Goal: Task Accomplishment & Management: Manage account settings

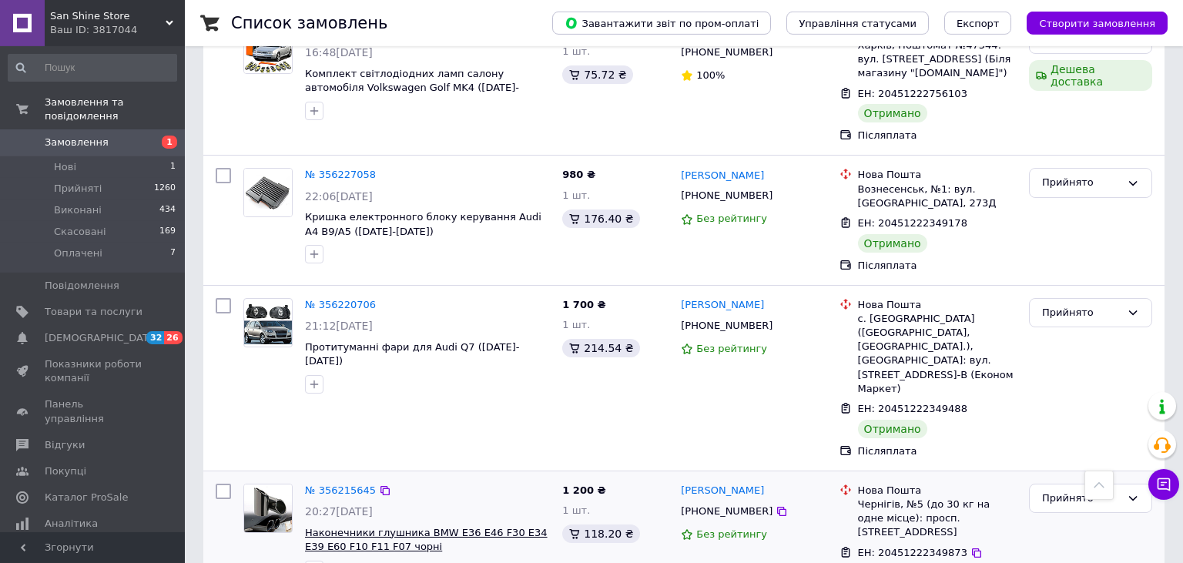
scroll to position [2519, 0]
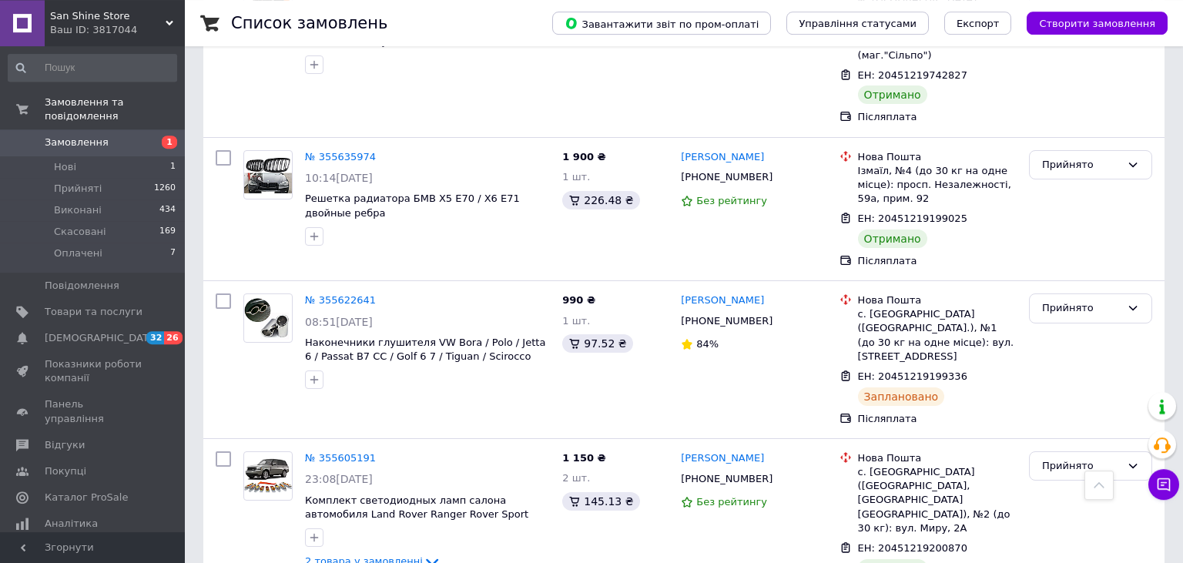
scroll to position [1355, 0]
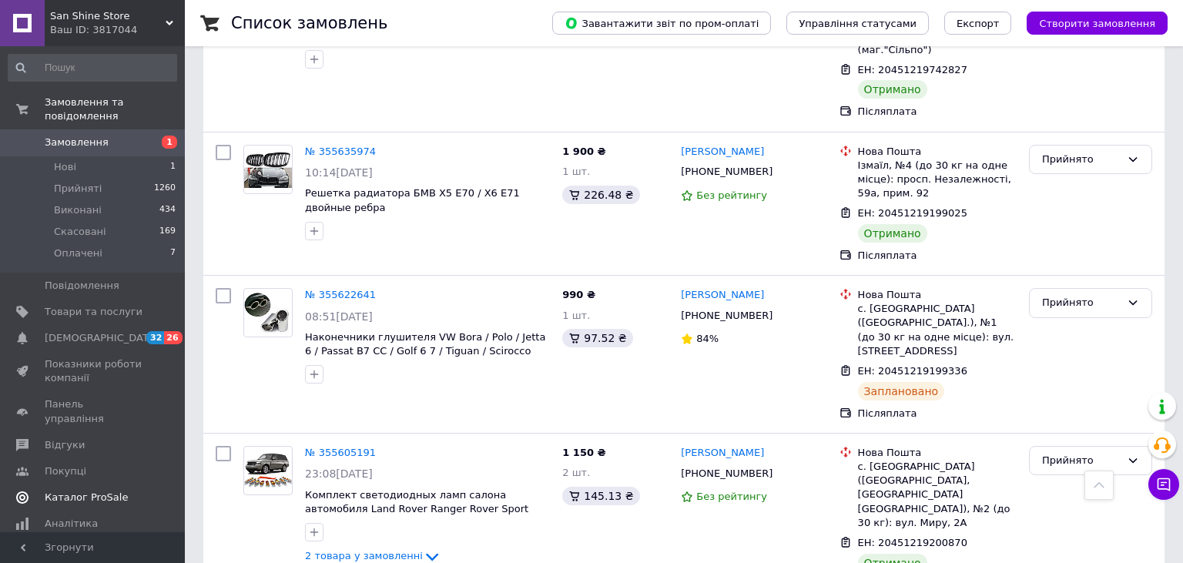
click at [85, 490] on span "Каталог ProSale" at bounding box center [86, 497] width 83 height 14
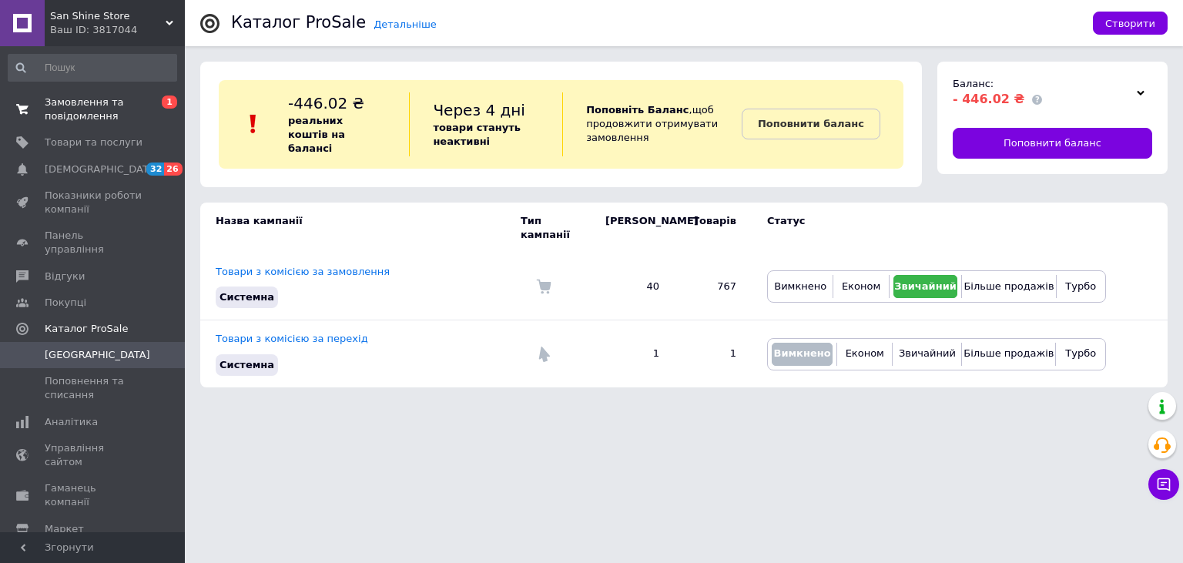
click at [75, 93] on link "Замовлення та повідомлення 0 1" at bounding box center [92, 109] width 185 height 40
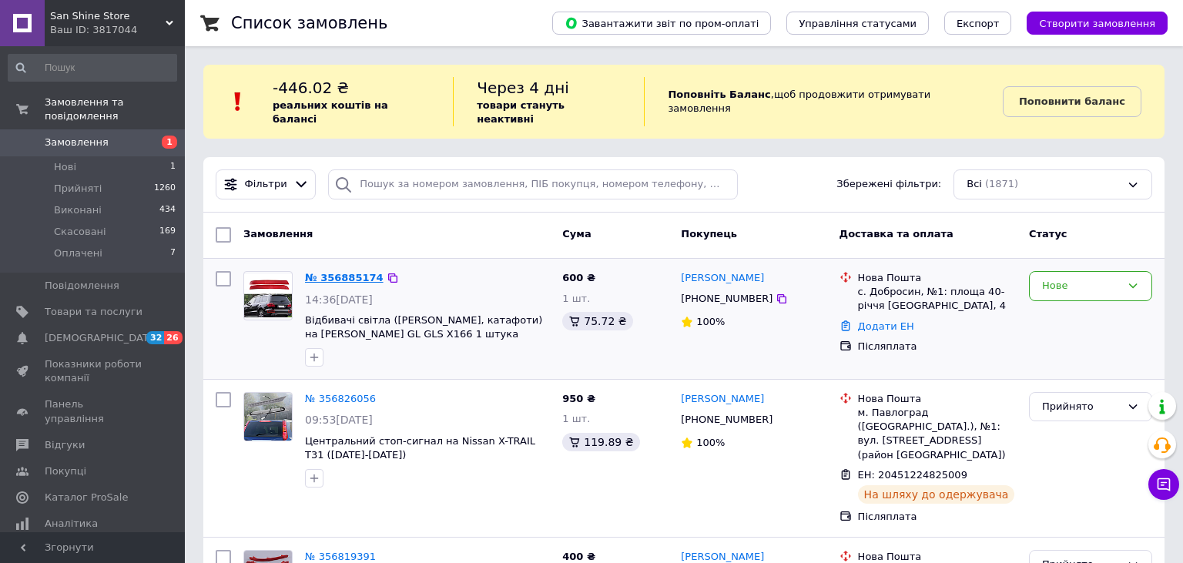
click at [348, 272] on link "№ 356885174" at bounding box center [344, 278] width 79 height 12
